Goal: Information Seeking & Learning: Learn about a topic

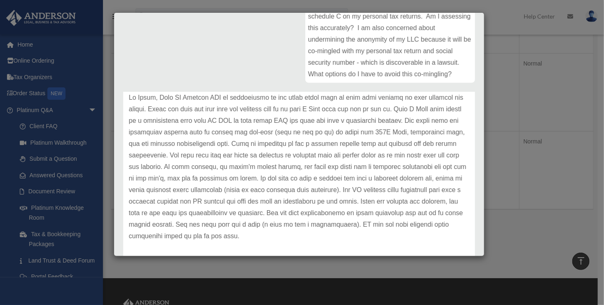
scroll to position [45, 0]
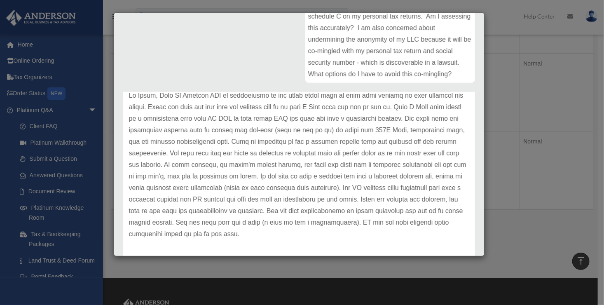
click at [48, 107] on div "Case Detail × Platinum Tax Question Case Number 01032970 Created Date [DATE] St…" at bounding box center [302, 152] width 604 height 305
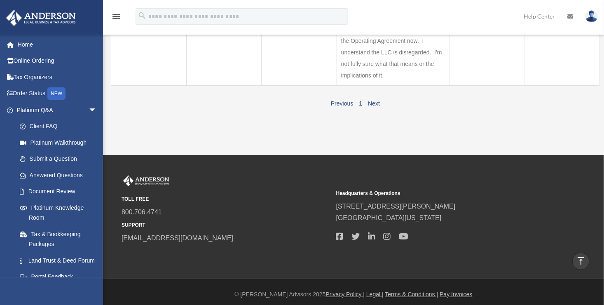
scroll to position [259, 0]
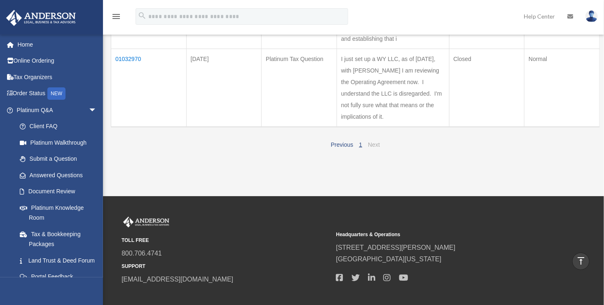
click at [379, 148] on link "Next" at bounding box center [374, 144] width 12 height 7
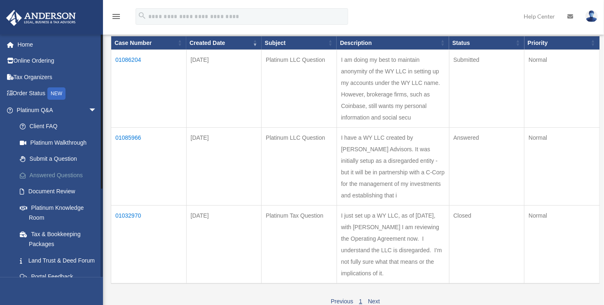
scroll to position [124, 0]
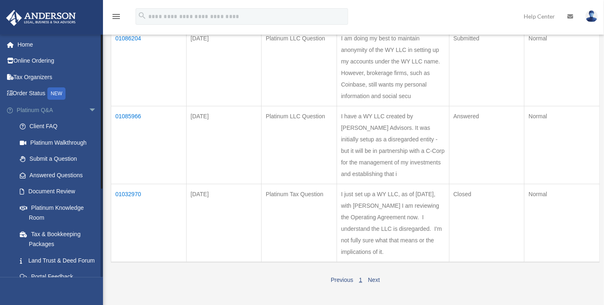
click at [34, 111] on link "Platinum Q&A arrow_drop_down" at bounding box center [57, 110] width 103 height 16
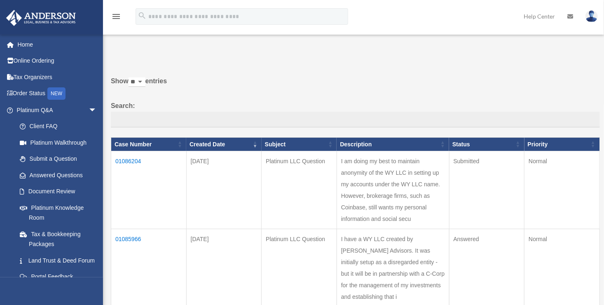
scroll to position [0, 0]
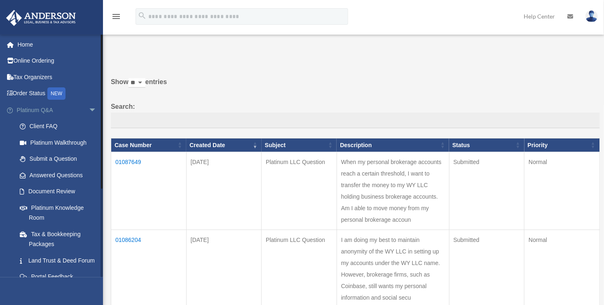
click at [31, 110] on link "Platinum Q&A arrow_drop_down" at bounding box center [57, 110] width 103 height 16
click at [41, 125] on link "Client FAQ" at bounding box center [61, 126] width 98 height 16
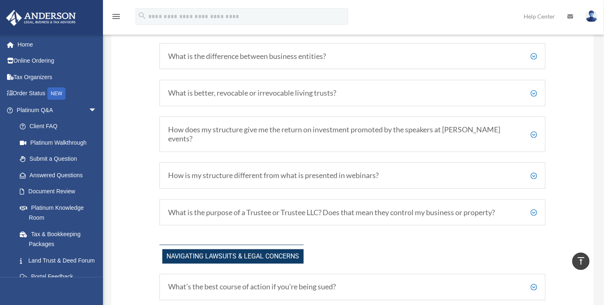
scroll to position [494, 0]
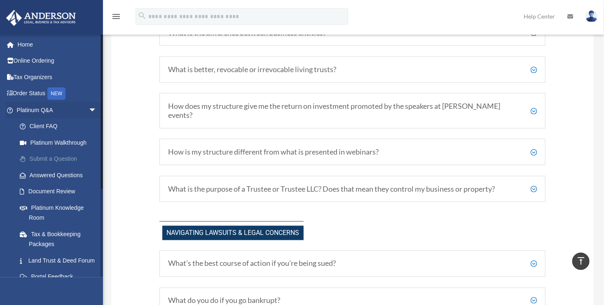
click at [44, 156] on link "Submit a Question" at bounding box center [61, 159] width 98 height 16
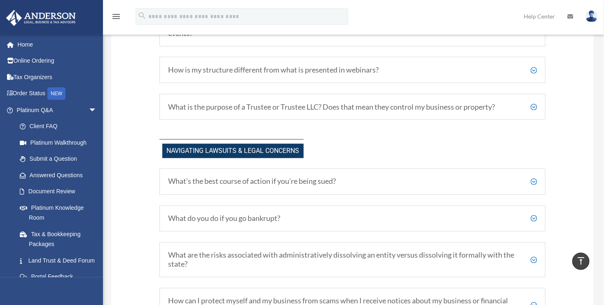
scroll to position [577, 0]
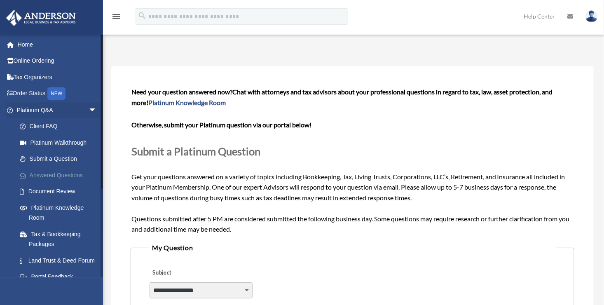
click at [65, 172] on link "Answered Questions" at bounding box center [61, 175] width 98 height 16
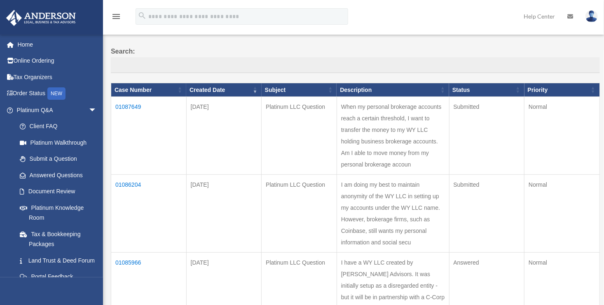
scroll to position [41, 0]
